Goal: Information Seeking & Learning: Learn about a topic

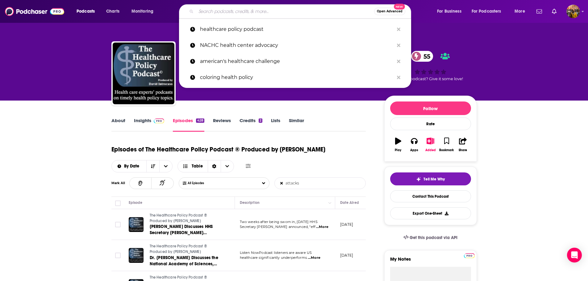
click at [211, 13] on input "Search podcasts, credits, & more..." at bounding box center [285, 11] width 178 height 10
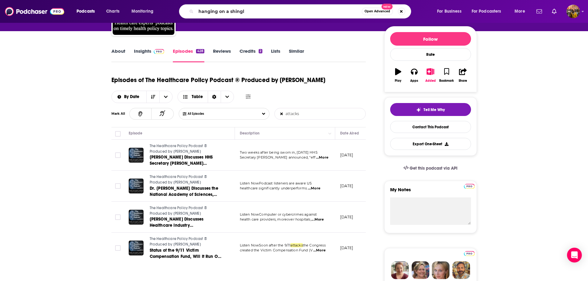
type input "hanging on a shingle"
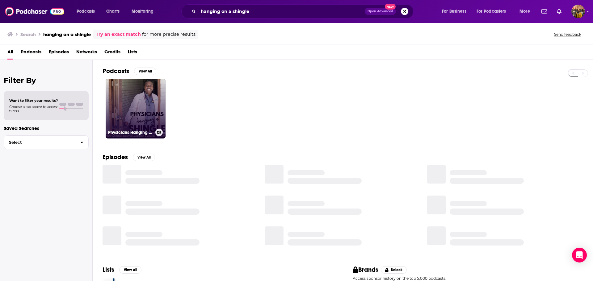
click at [128, 110] on link "Physicians Hanging a Shingle | Start a Private Medical Practice" at bounding box center [136, 109] width 60 height 60
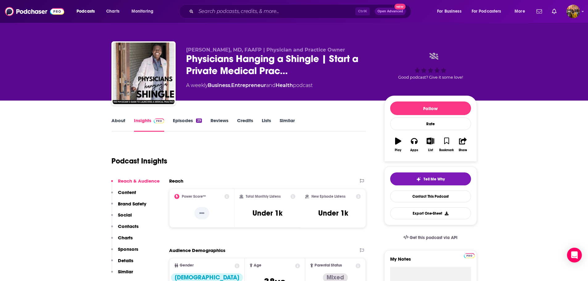
click at [183, 124] on link "Episodes 29" at bounding box center [187, 125] width 29 height 14
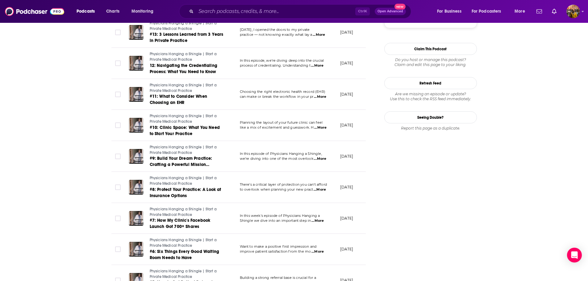
scroll to position [724, 0]
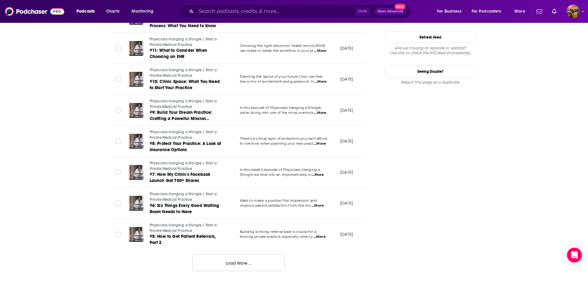
click at [238, 269] on button "Load More ..." at bounding box center [238, 263] width 93 height 17
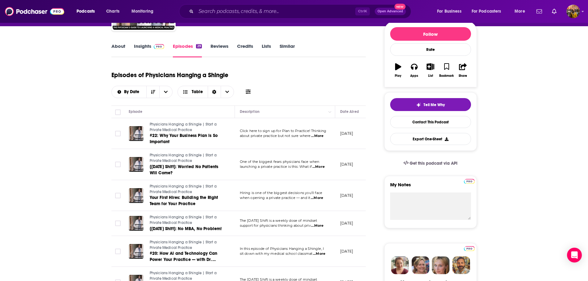
scroll to position [38, 0]
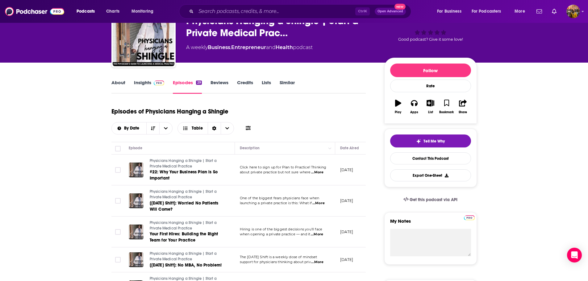
click at [143, 81] on link "Insights" at bounding box center [149, 87] width 31 height 14
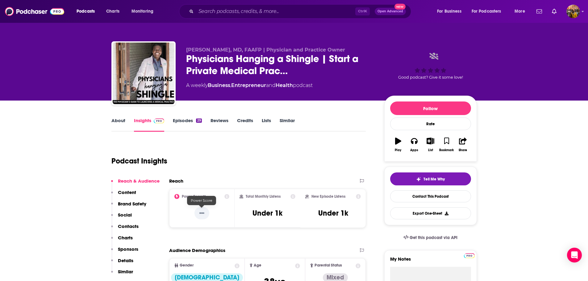
click at [199, 214] on p "--" at bounding box center [202, 213] width 15 height 12
click at [226, 196] on icon at bounding box center [227, 196] width 5 height 5
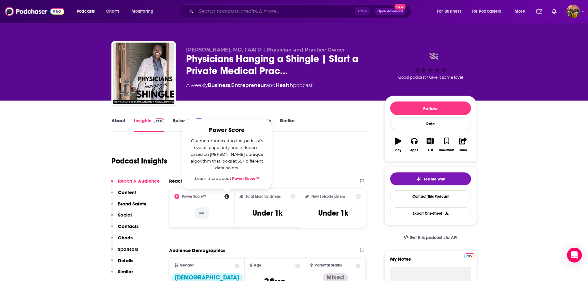
click at [244, 15] on input "Search podcasts, credits, & more..." at bounding box center [275, 11] width 159 height 10
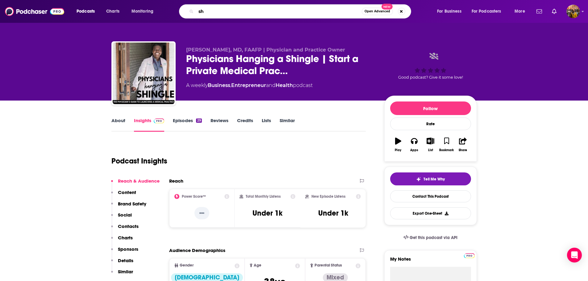
type input "s"
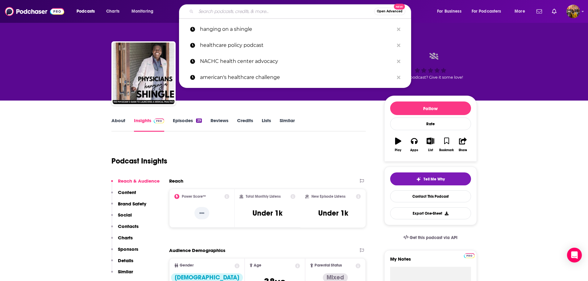
paste input "The ACO Show"
type input "The ACO Show"
